Goal: Task Accomplishment & Management: Use online tool/utility

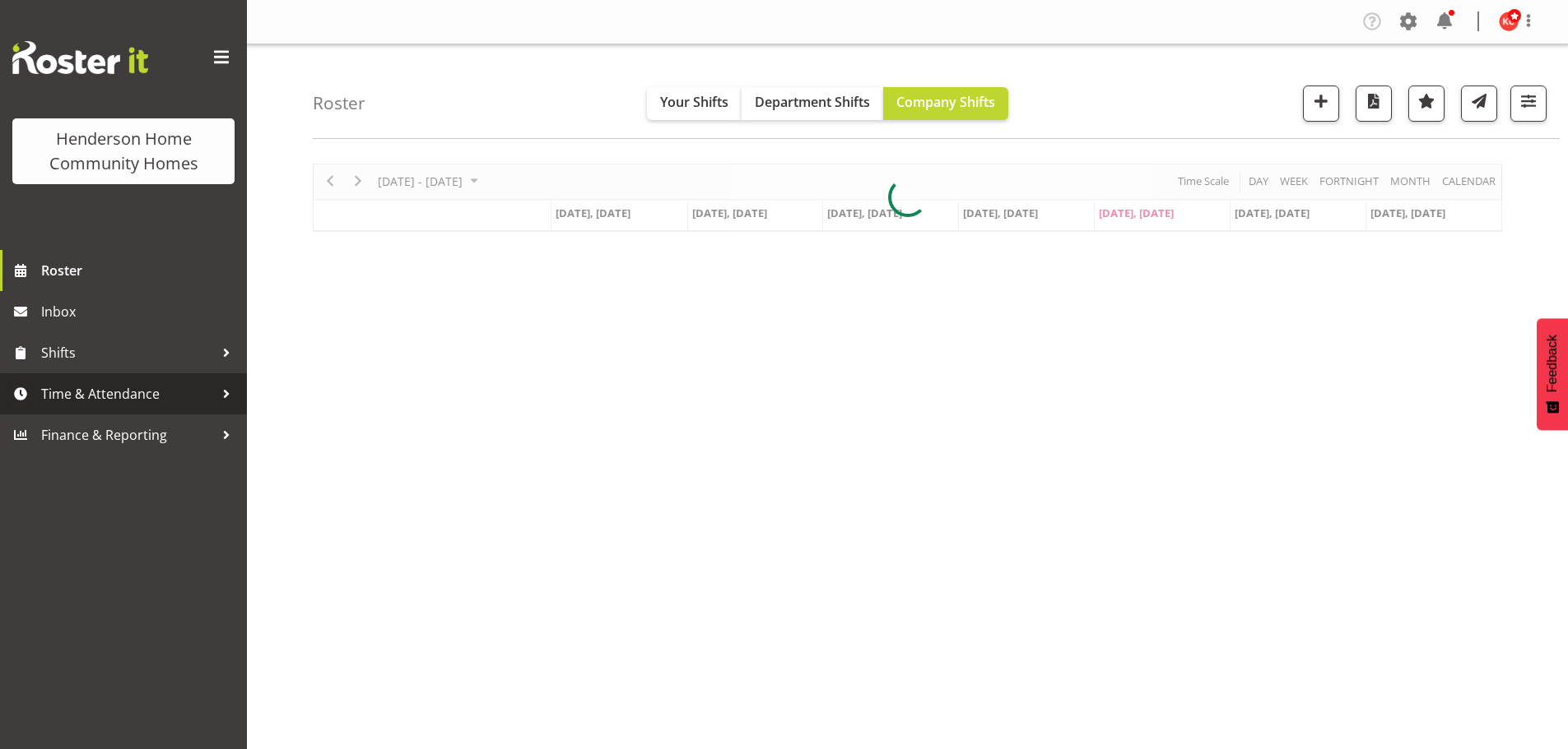
click at [73, 400] on span "Time & Attendance" at bounding box center [128, 394] width 173 height 25
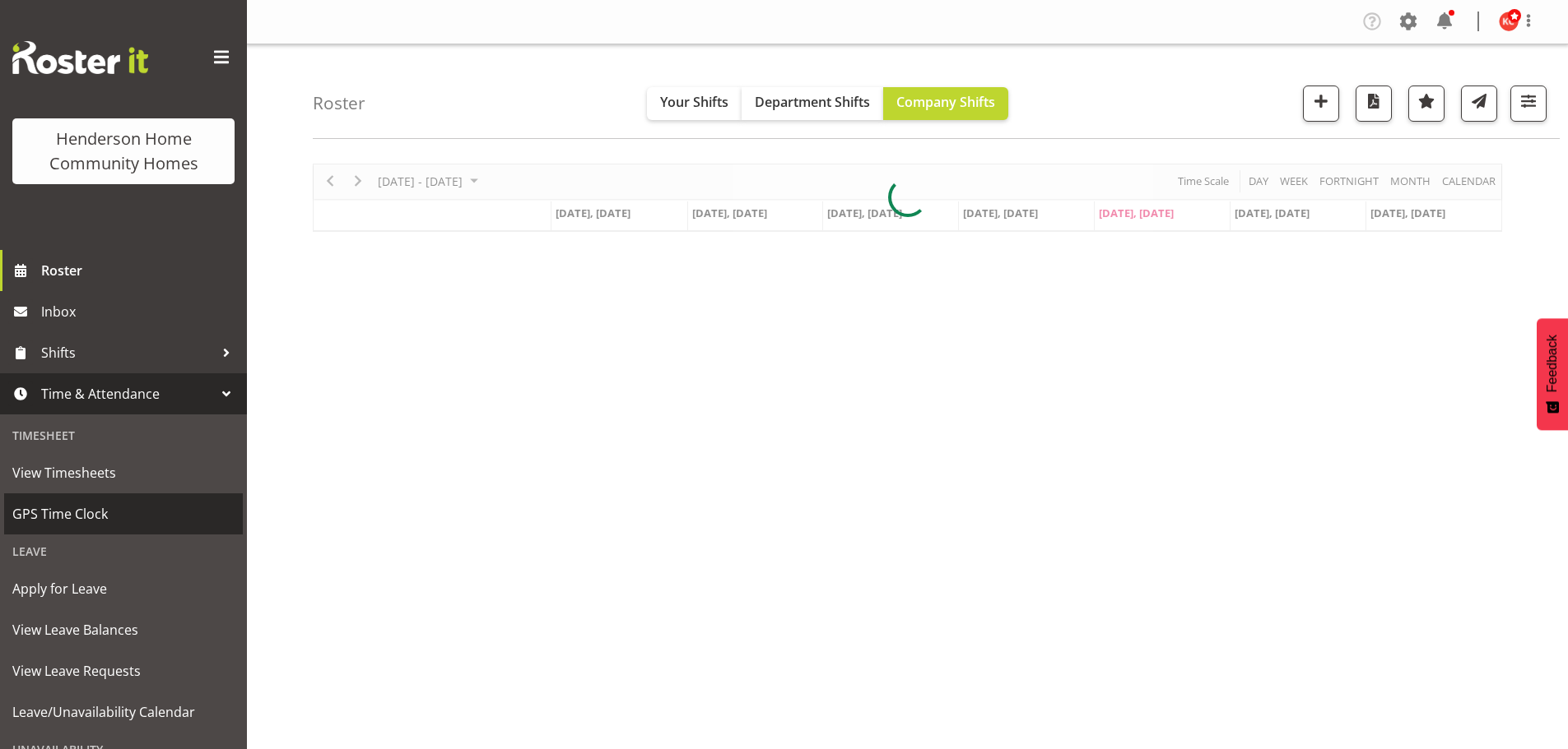
click at [37, 512] on span "GPS Time Clock" at bounding box center [124, 514] width 223 height 25
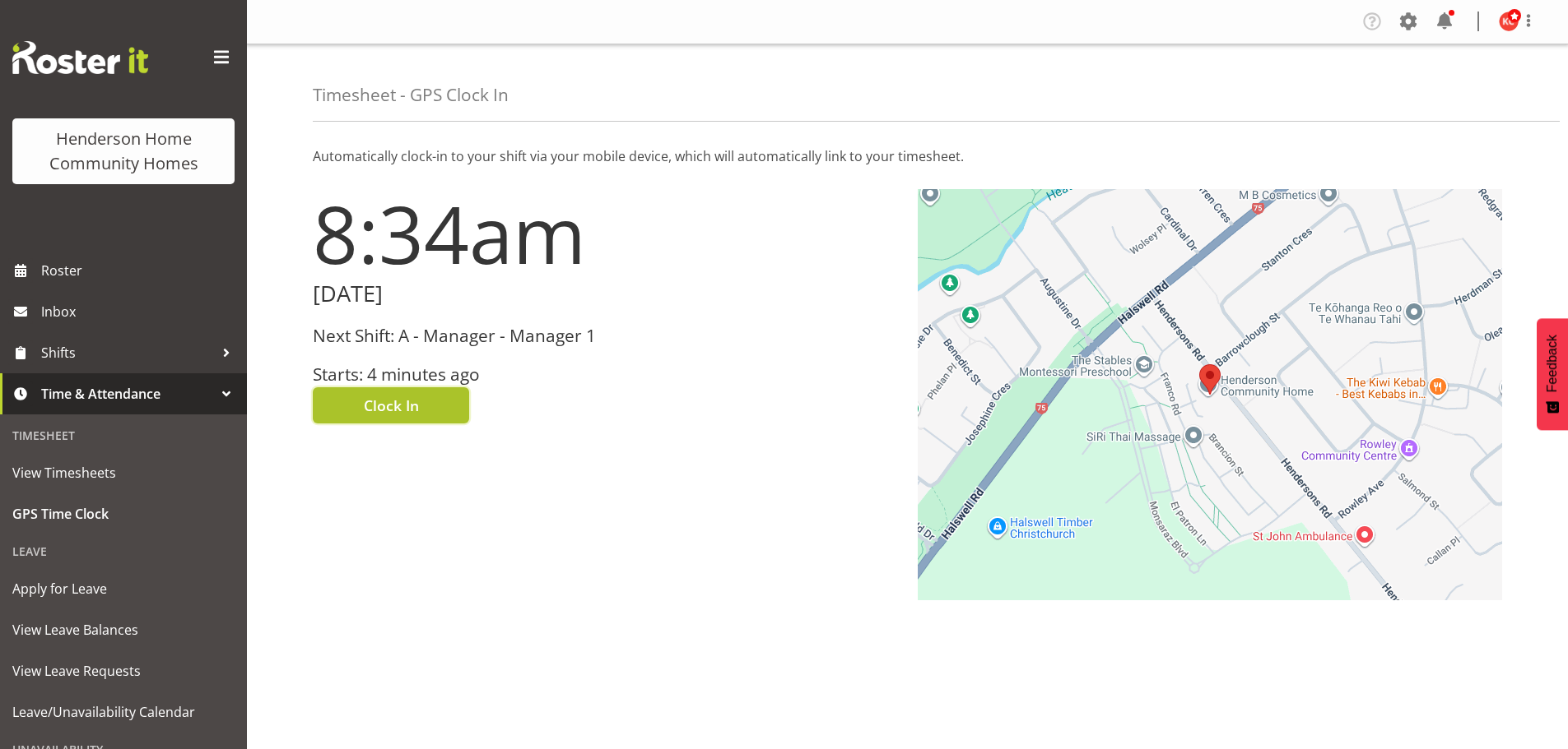
click at [397, 400] on span "Clock In" at bounding box center [391, 406] width 55 height 21
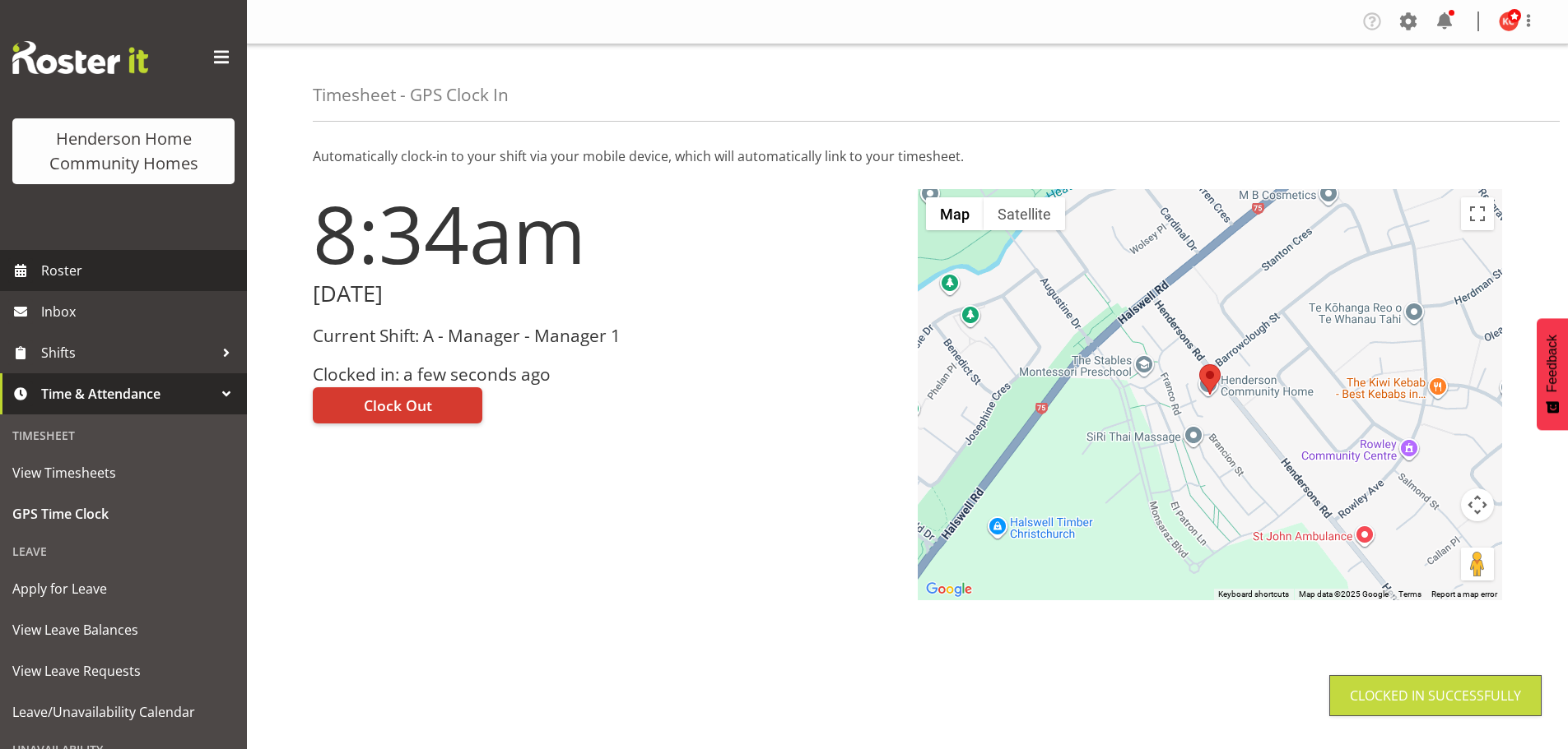
click at [75, 279] on span "Roster" at bounding box center [140, 270] width 198 height 25
